Goal: Information Seeking & Learning: Get advice/opinions

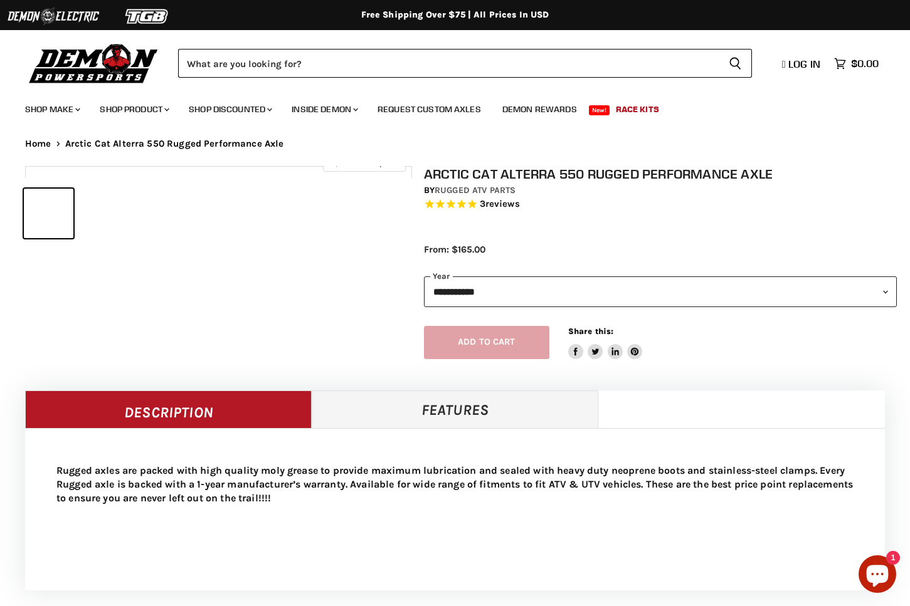
select select "******"
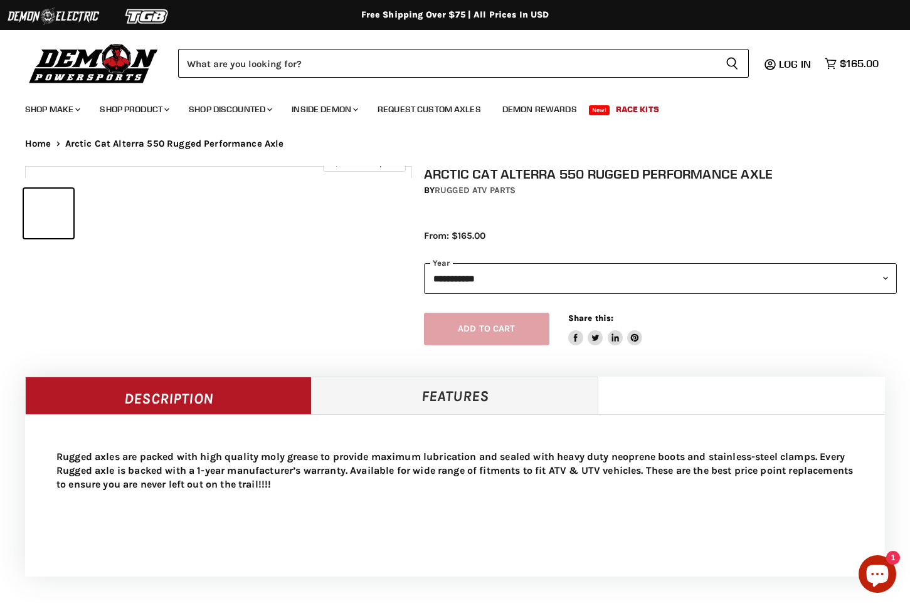
select select "******"
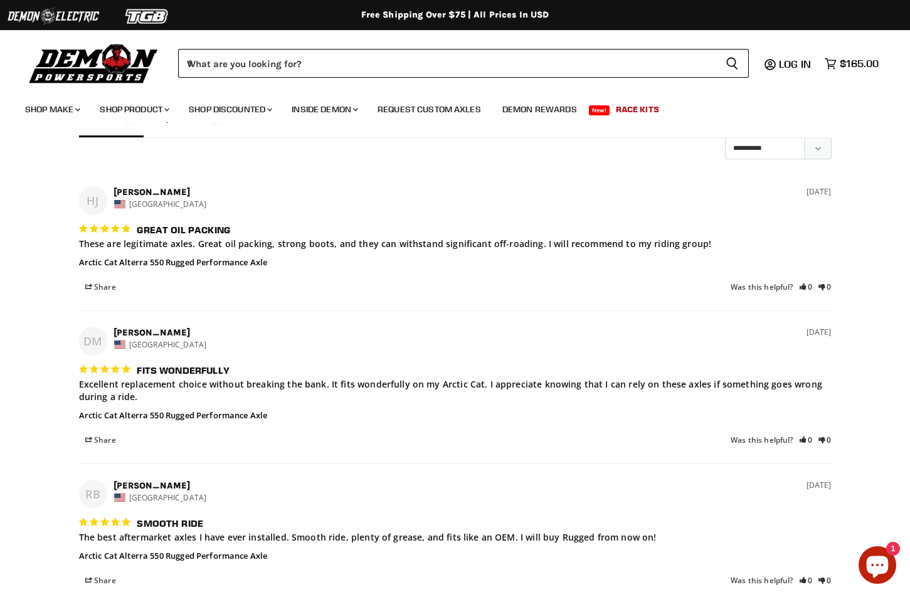
scroll to position [983, 0]
